Goal: Find specific page/section: Find specific page/section

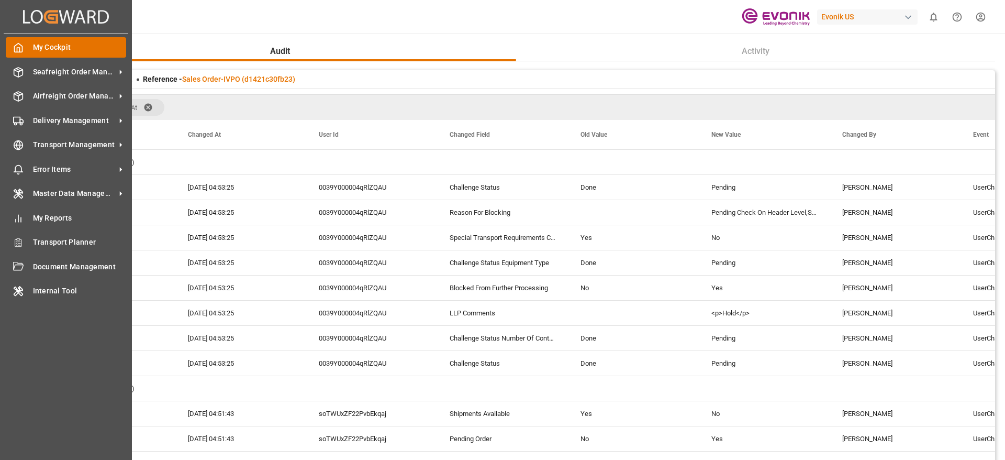
click at [23, 46] on icon at bounding box center [18, 47] width 10 height 10
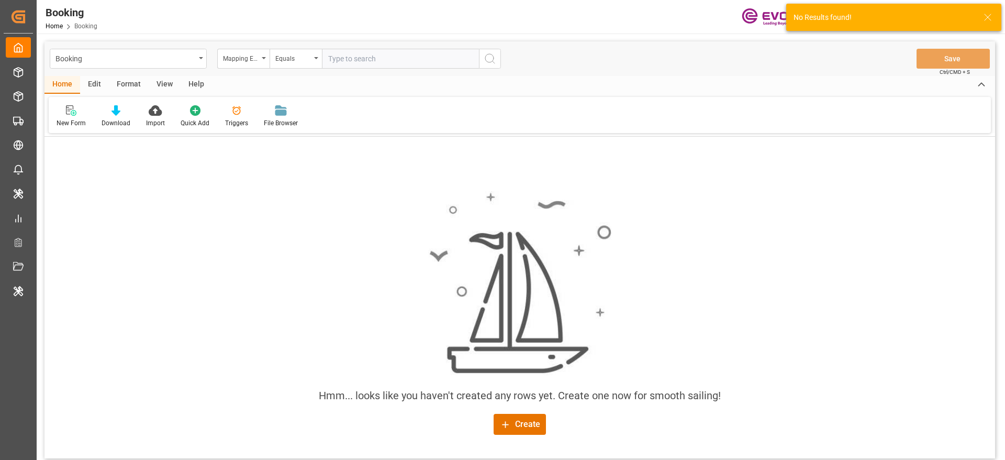
click at [989, 14] on icon at bounding box center [988, 17] width 13 height 13
